Goal: Register for event/course

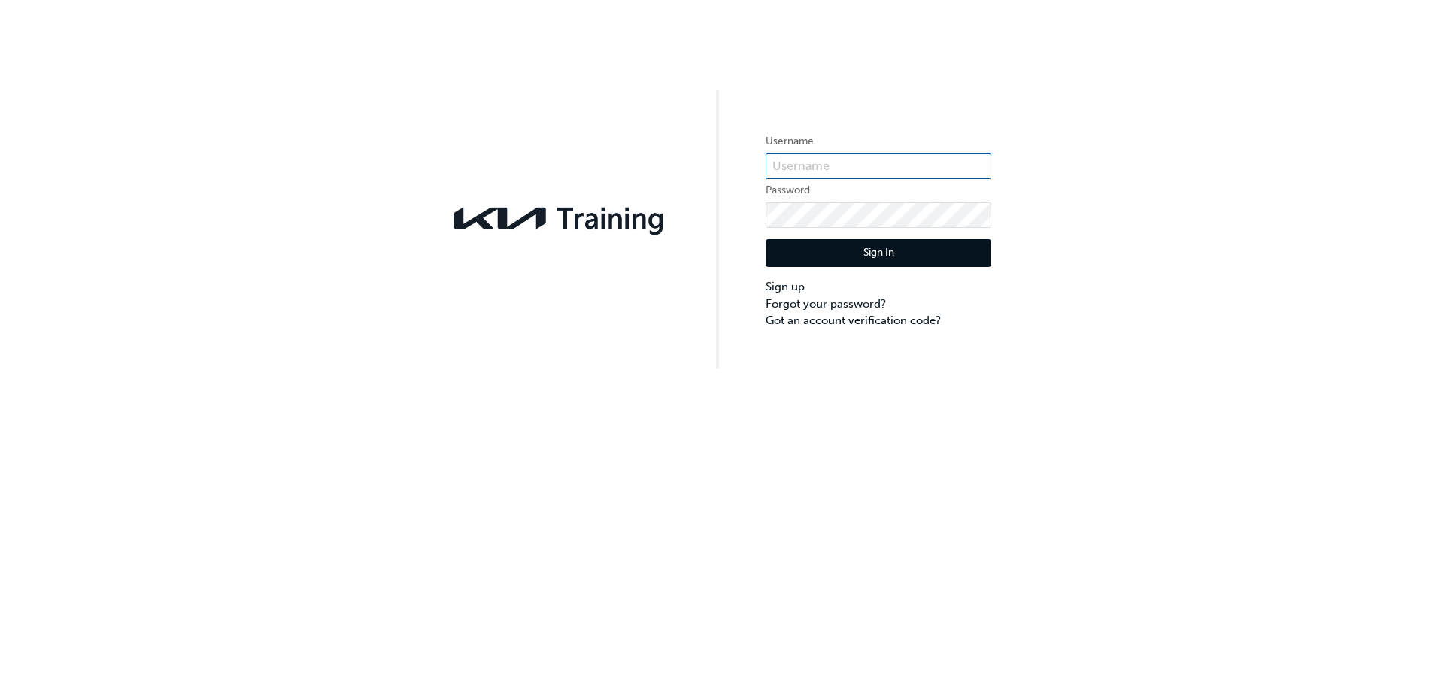
type input "KAUSW511"
click at [842, 255] on button "Sign In" at bounding box center [879, 253] width 226 height 29
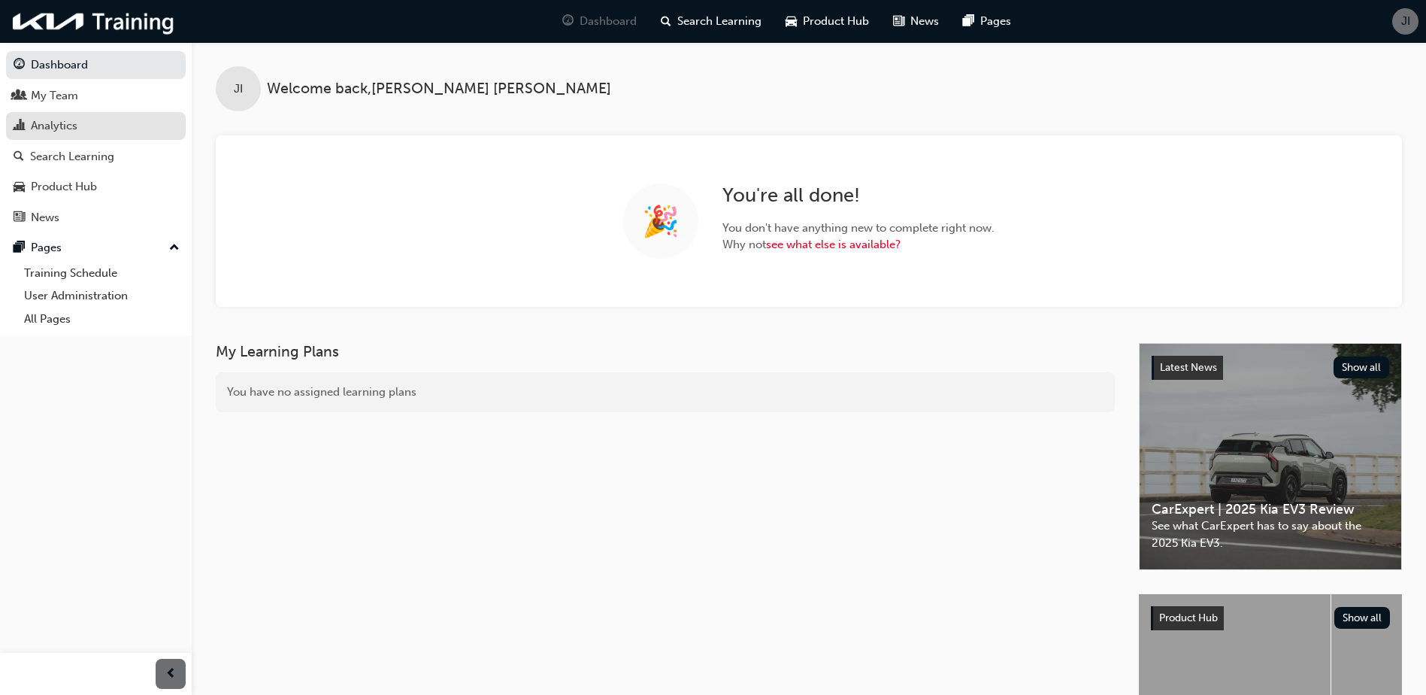
click at [98, 134] on div "Analytics" at bounding box center [96, 126] width 165 height 19
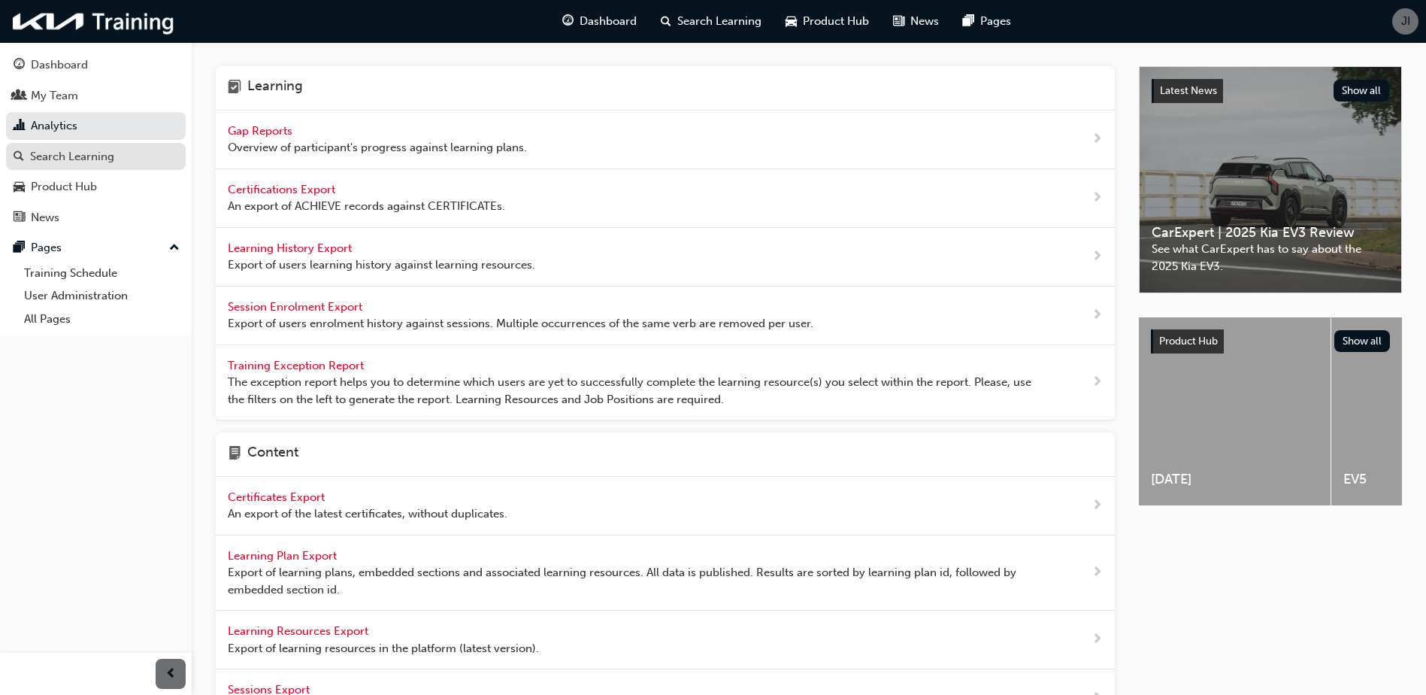
click at [48, 155] on div "Search Learning" at bounding box center [72, 156] width 84 height 17
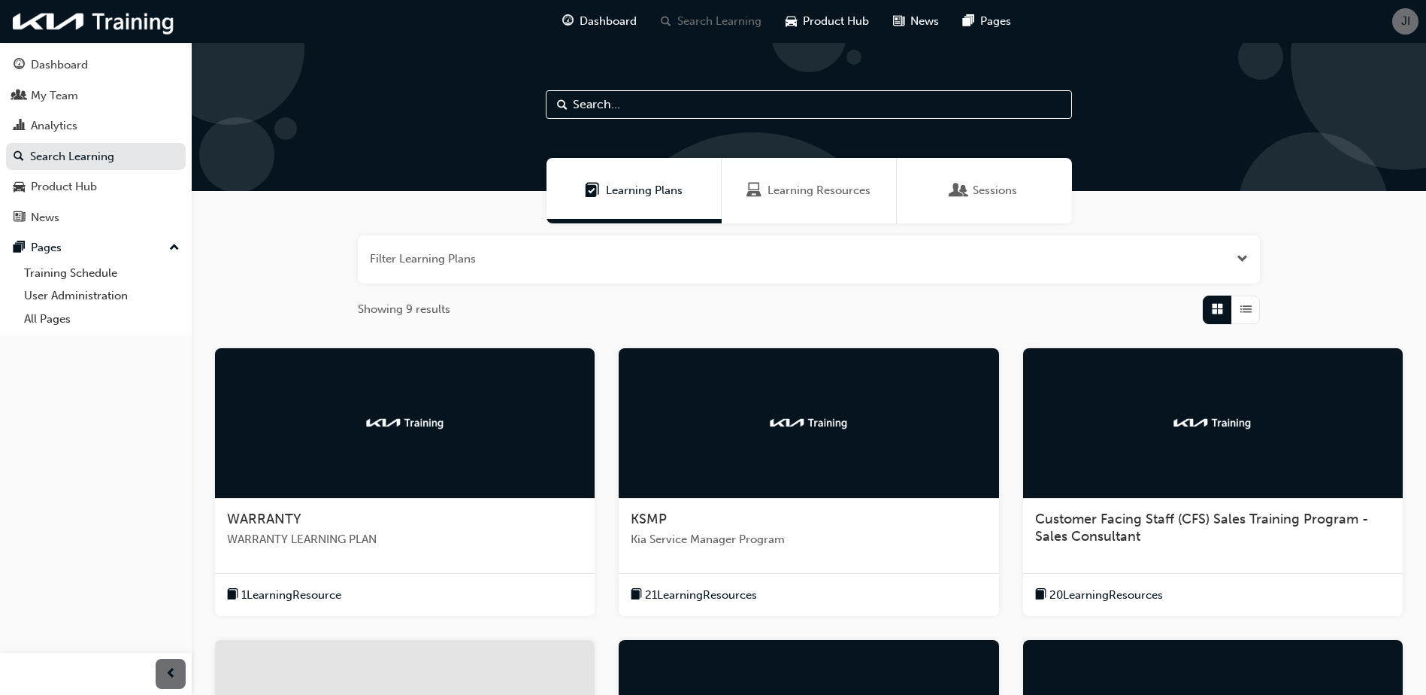
click at [778, 192] on span "Learning Resources" at bounding box center [819, 190] width 103 height 17
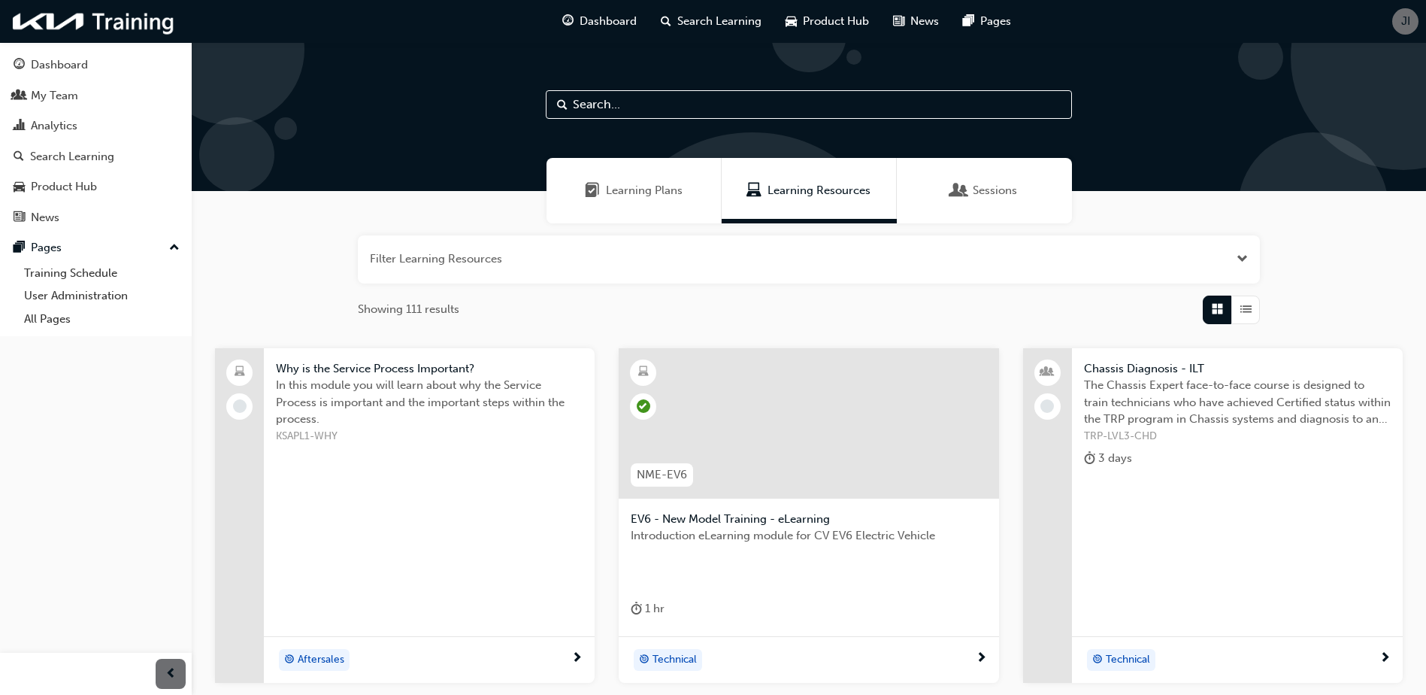
click at [987, 199] on div "Sessions" at bounding box center [984, 190] width 175 height 65
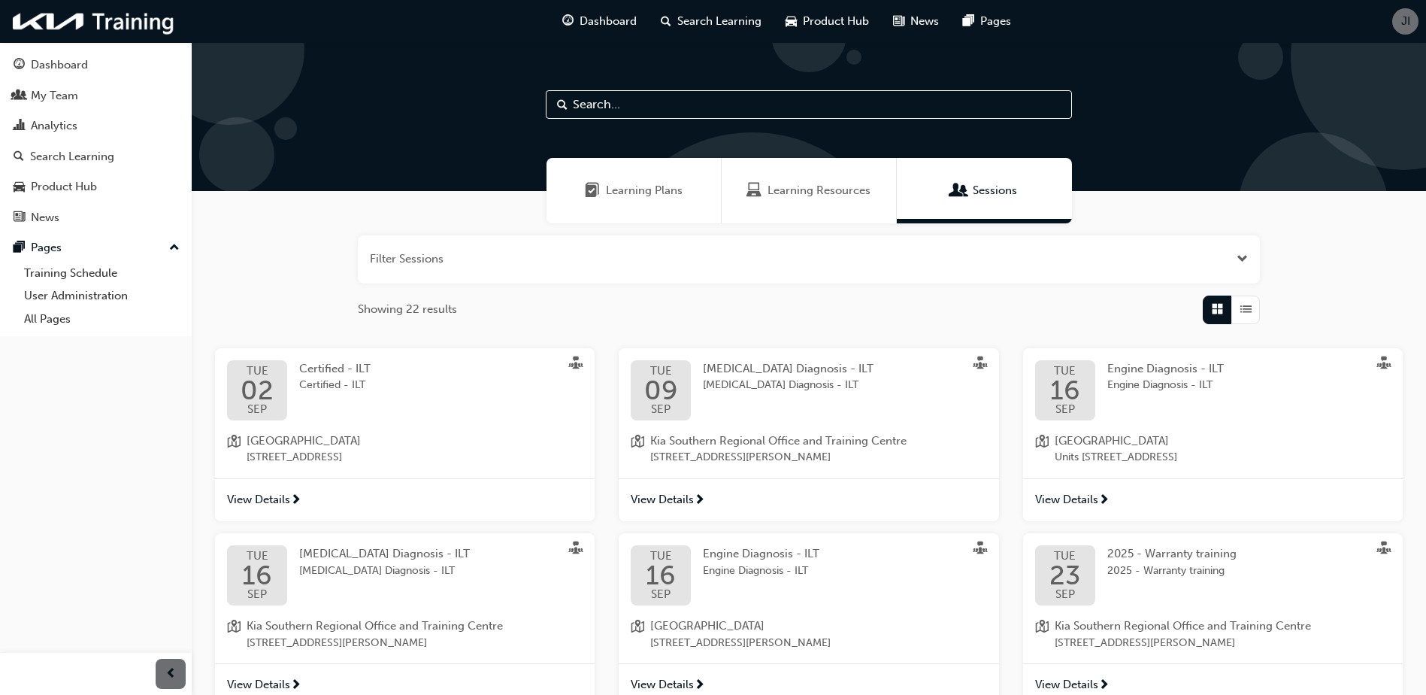
click at [743, 426] on div "[DATE] [MEDICAL_DATA] Diagnosis - ILT [MEDICAL_DATA] Diagnosis - ILT Kia Southe…" at bounding box center [809, 413] width 380 height 130
click at [664, 404] on span "SEP" at bounding box center [661, 409] width 34 height 11
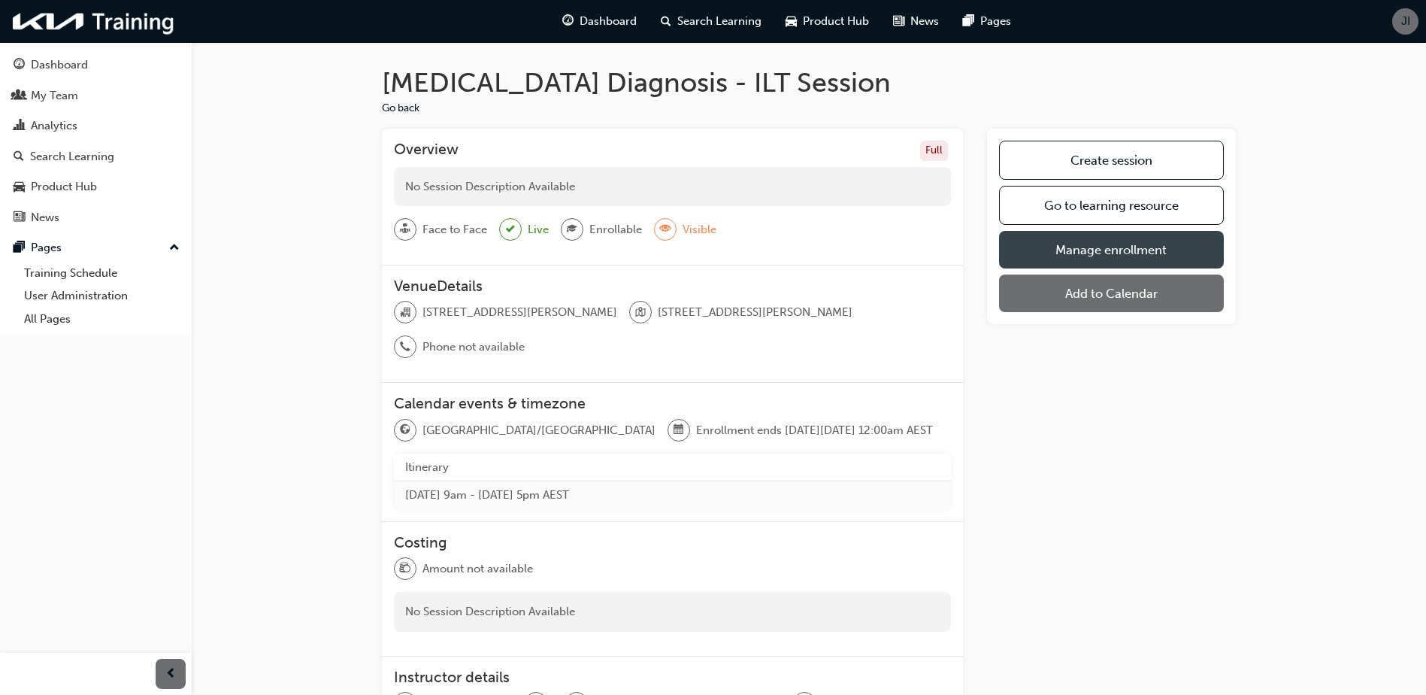
click at [1169, 253] on link "Manage enrollment" at bounding box center [1111, 250] width 225 height 38
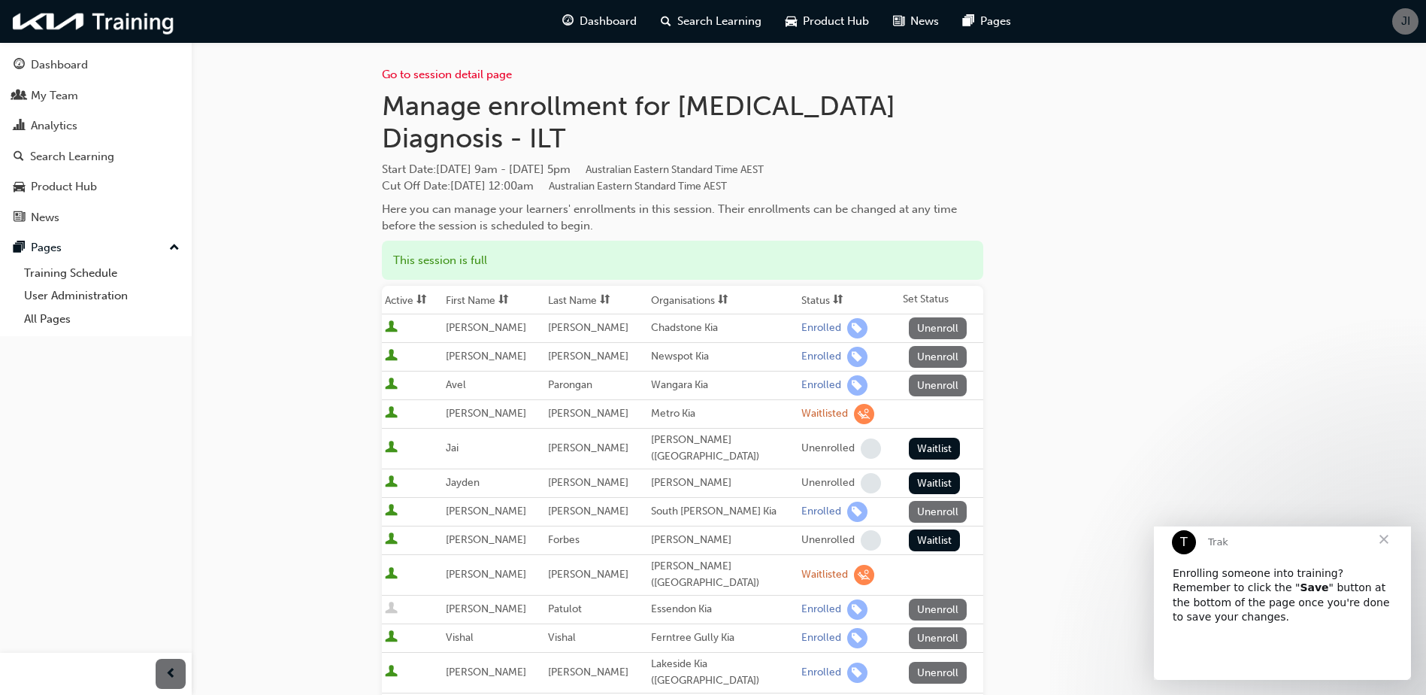
scroll to position [126, 0]
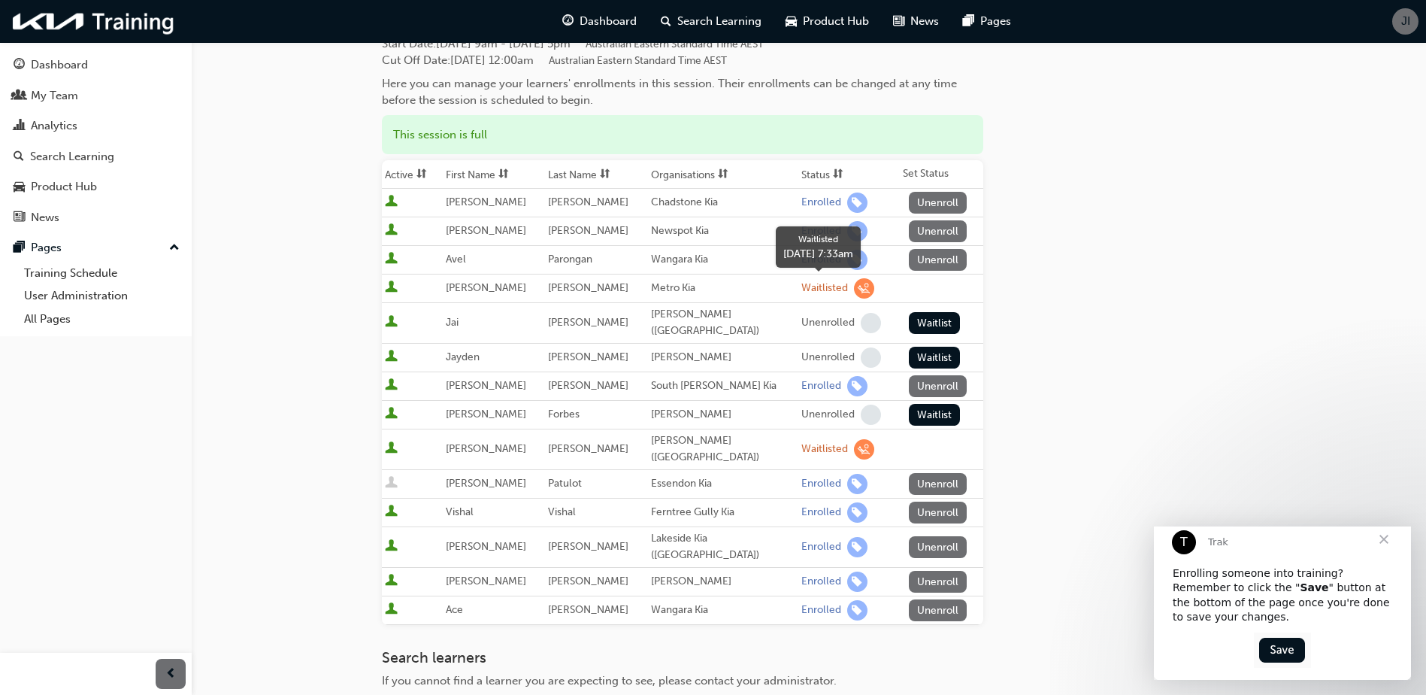
click at [817, 287] on div "Waitlisted" at bounding box center [825, 288] width 47 height 14
click at [440, 290] on div at bounding box center [412, 288] width 55 height 20
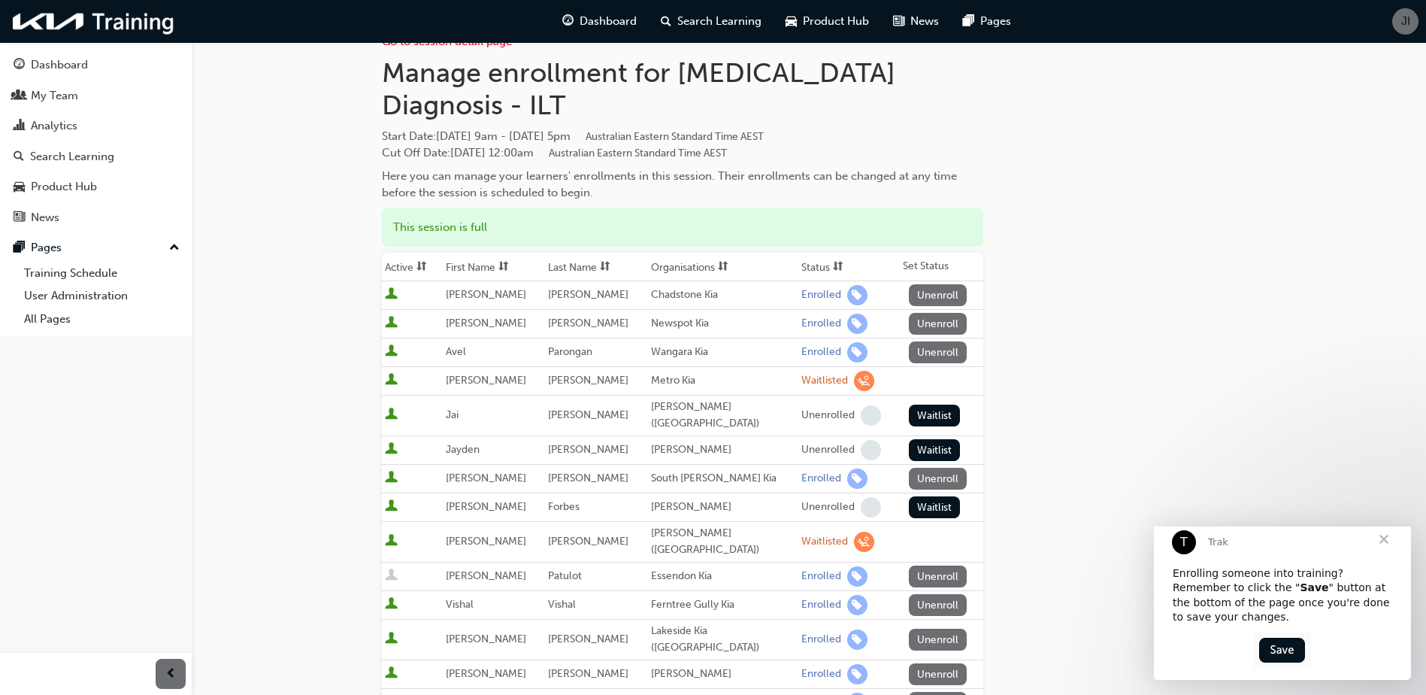
scroll to position [0, 0]
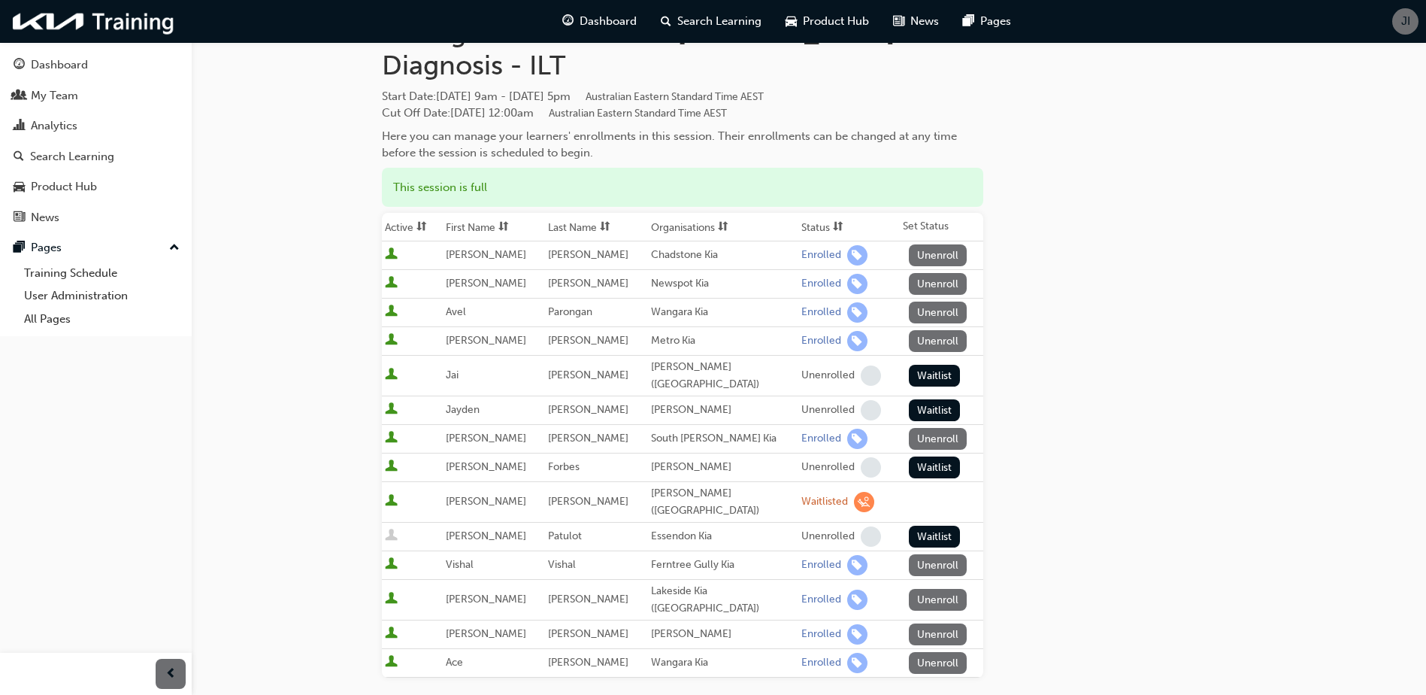
scroll to position [126, 0]
